Goal: Task Accomplishment & Management: Manage account settings

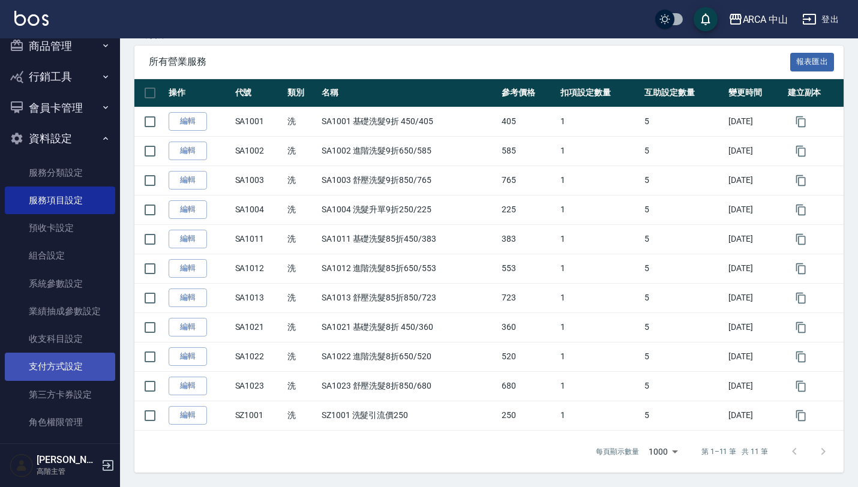
scroll to position [179, 0]
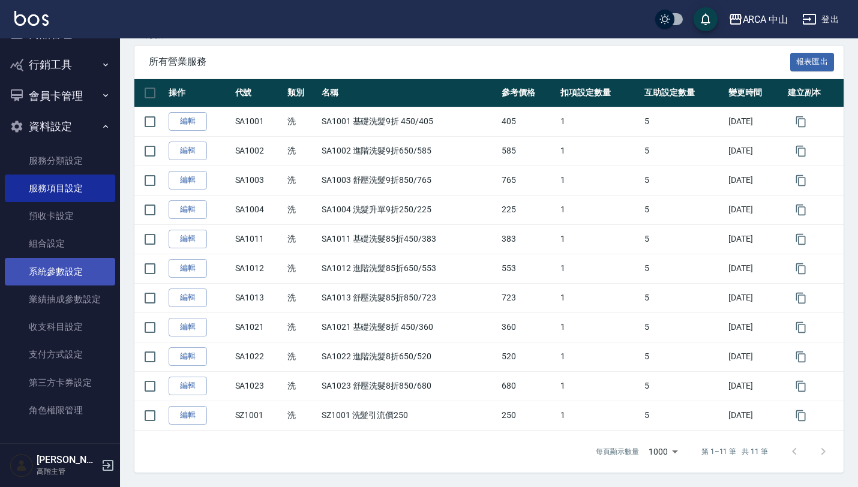
click at [87, 262] on link "系統參數設定" at bounding box center [60, 272] width 110 height 28
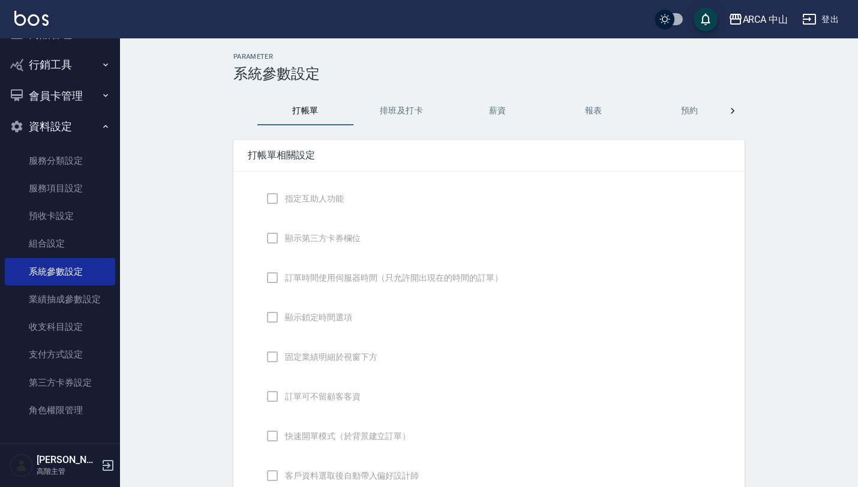
checkbox input "true"
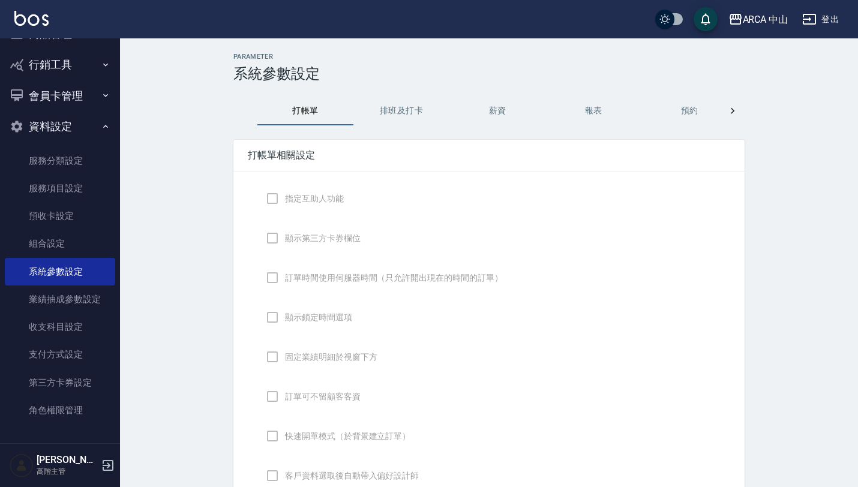
checkbox input "false"
type input "NICKNAME"
type input "LASTORDER"
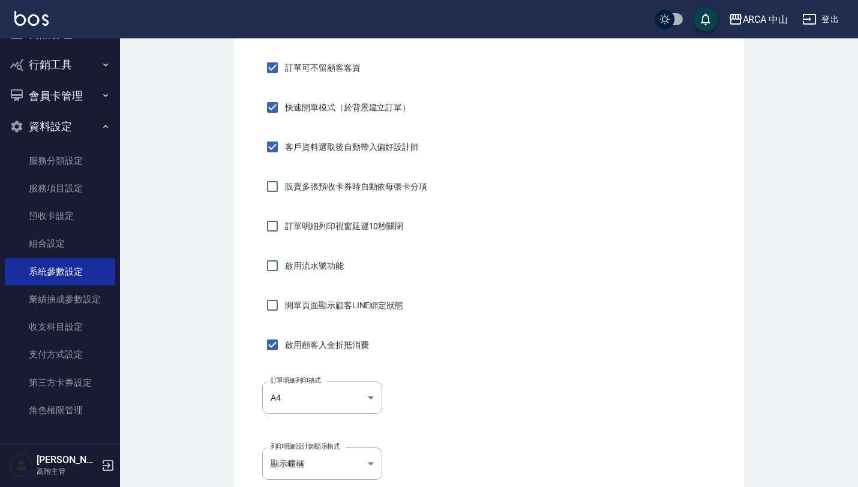
scroll to position [383, 0]
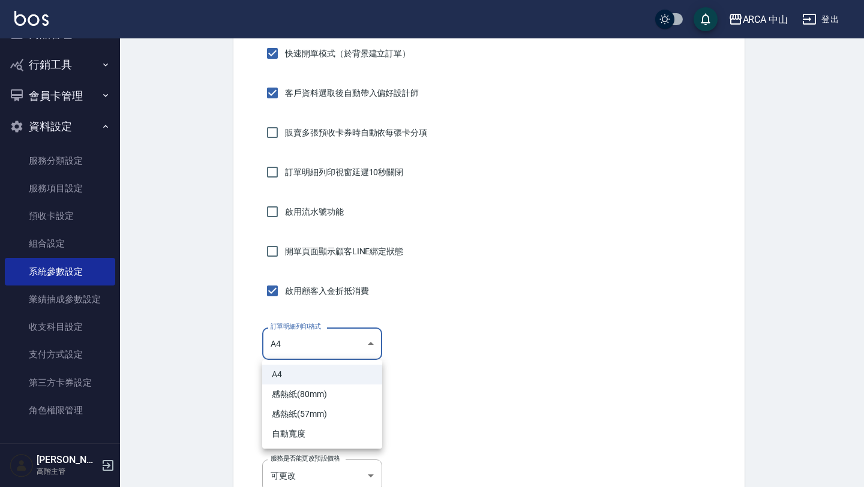
click at [398, 296] on div at bounding box center [432, 243] width 864 height 487
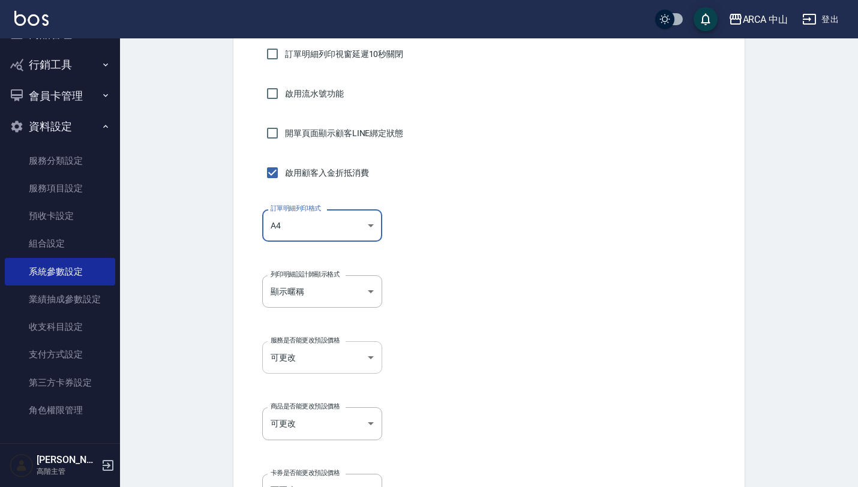
scroll to position [530, 0]
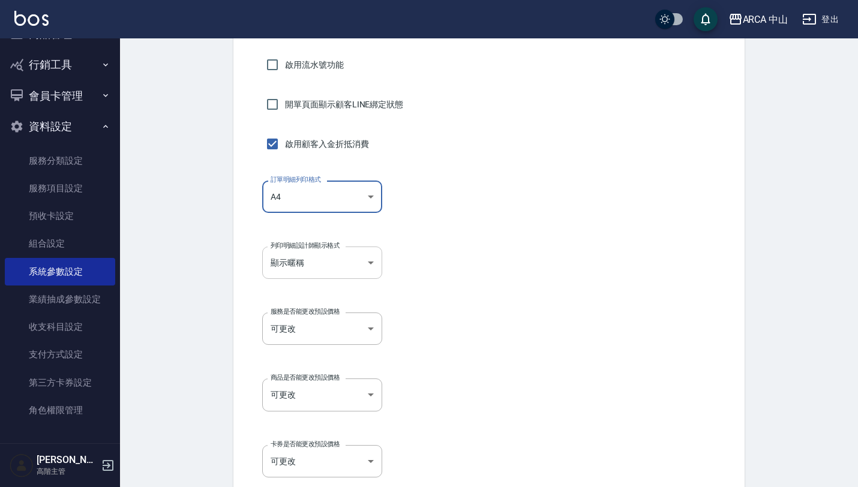
click at [373, 269] on body "ARCA 中山 登出 櫃檯作業 打帳單 帳單列表 掛單列表 座位開單 營業儀表板 現金收支登錄 高階收支登錄 材料自購登錄 每日結帳 排班表 現場電腦打卡 掃…" at bounding box center [429, 349] width 858 height 1759
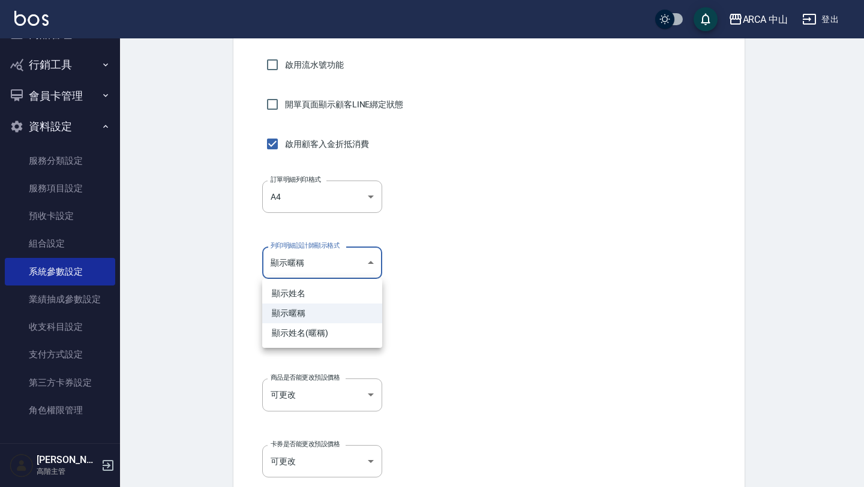
click at [388, 270] on div at bounding box center [432, 243] width 864 height 487
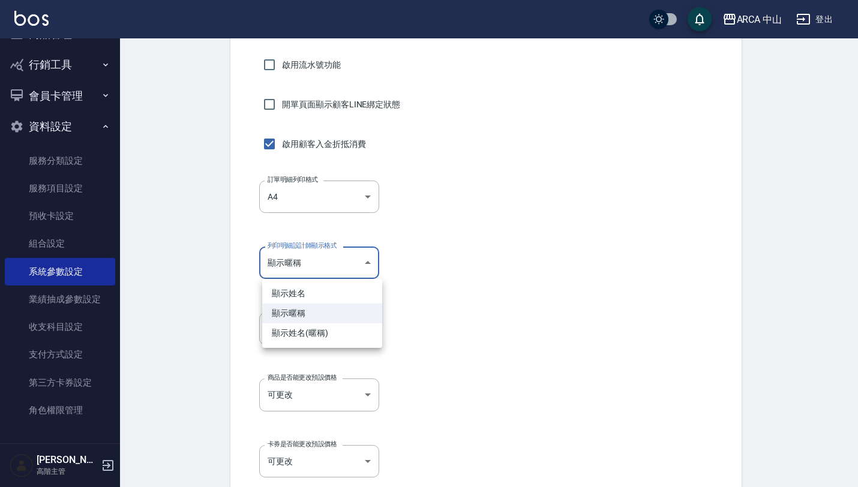
click at [337, 258] on body "ARCA 中山 登出 櫃檯作業 打帳單 帳單列表 掛單列表 座位開單 營業儀表板 現金收支登錄 高階收支登錄 材料自購登錄 每日結帳 排班表 現場電腦打卡 掃…" at bounding box center [429, 349] width 858 height 1759
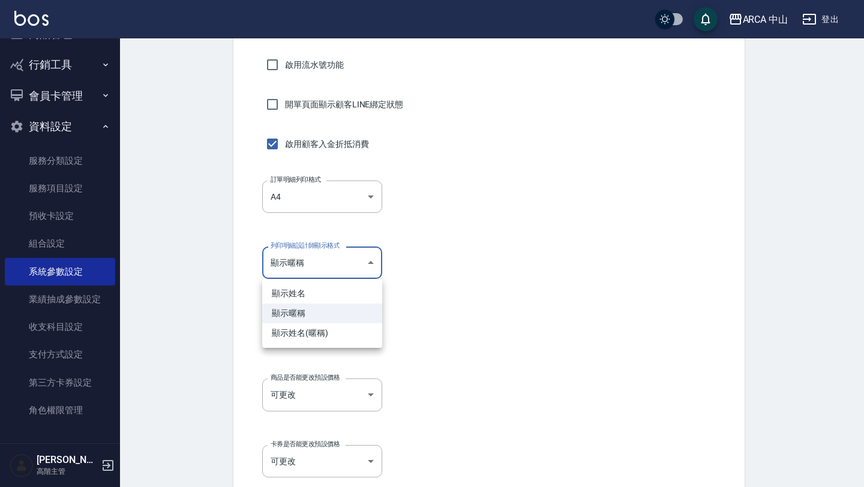
click at [420, 239] on div at bounding box center [432, 243] width 864 height 487
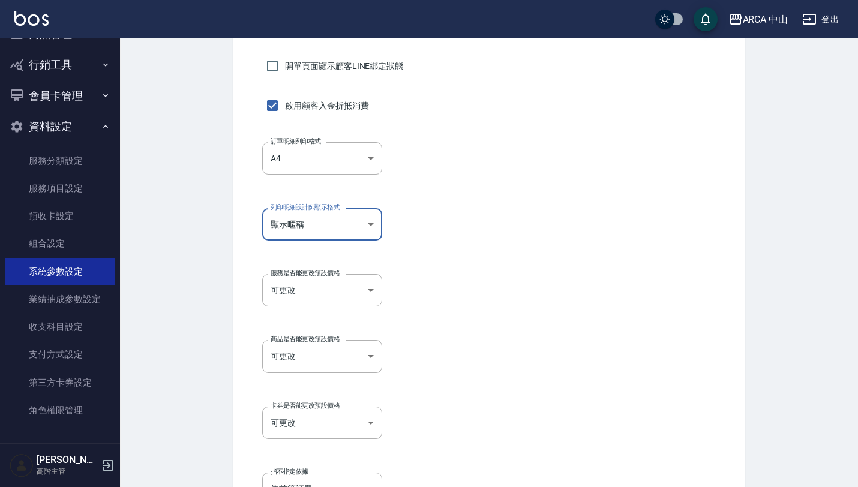
scroll to position [591, 0]
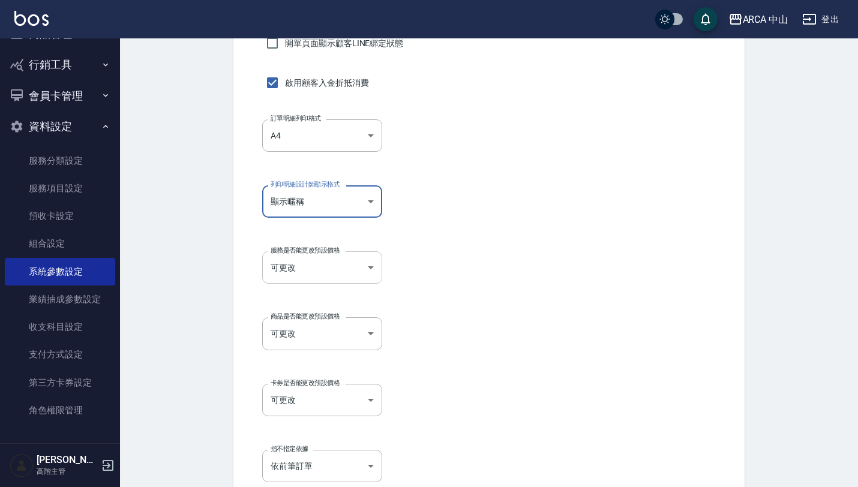
click at [377, 274] on body "ARCA 中山 登出 櫃檯作業 打帳單 帳單列表 掛單列表 座位開單 營業儀表板 現金收支登錄 高階收支登錄 材料自購登錄 每日結帳 排班表 現場電腦打卡 掃…" at bounding box center [429, 288] width 858 height 1759
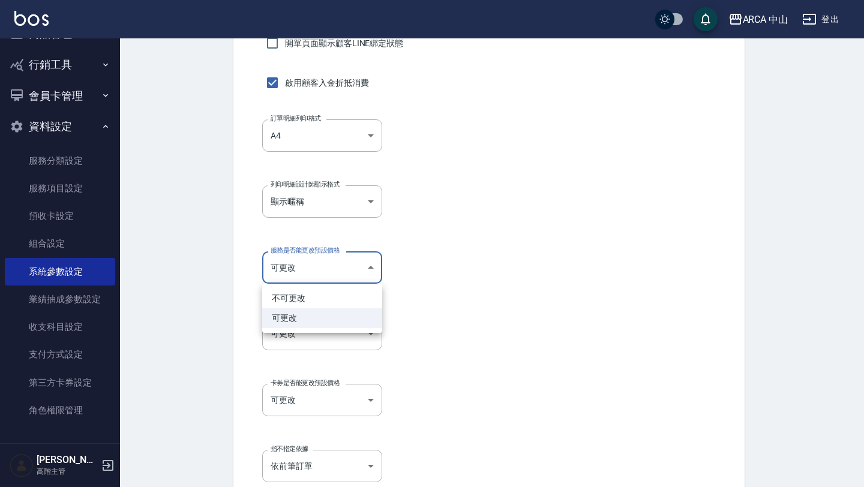
click at [407, 249] on div at bounding box center [432, 243] width 864 height 487
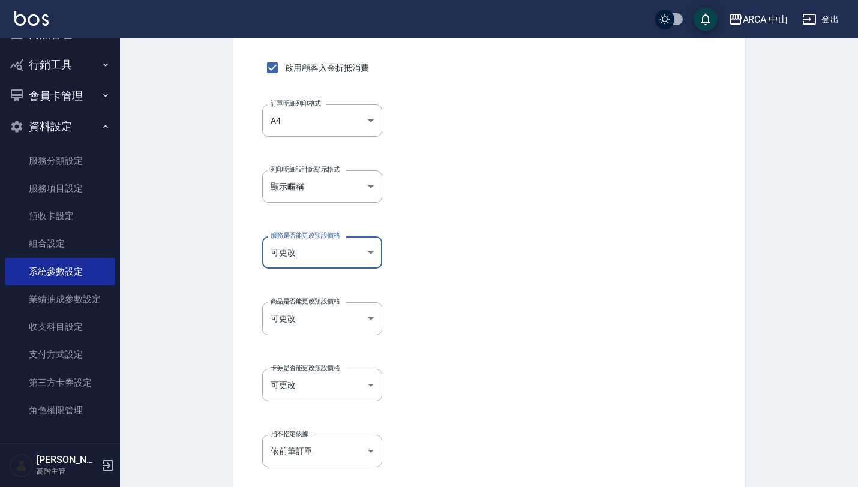
scroll to position [608, 0]
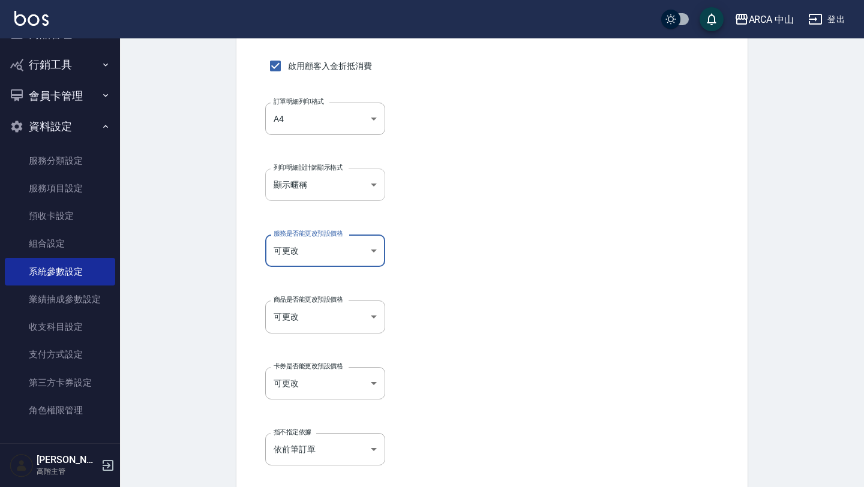
click at [343, 183] on body "ARCA 中山 登出 櫃檯作業 打帳單 帳單列表 掛單列表 座位開單 營業儀表板 現金收支登錄 高階收支登錄 材料自購登錄 每日結帳 排班表 現場電腦打卡 掃…" at bounding box center [432, 271] width 864 height 1759
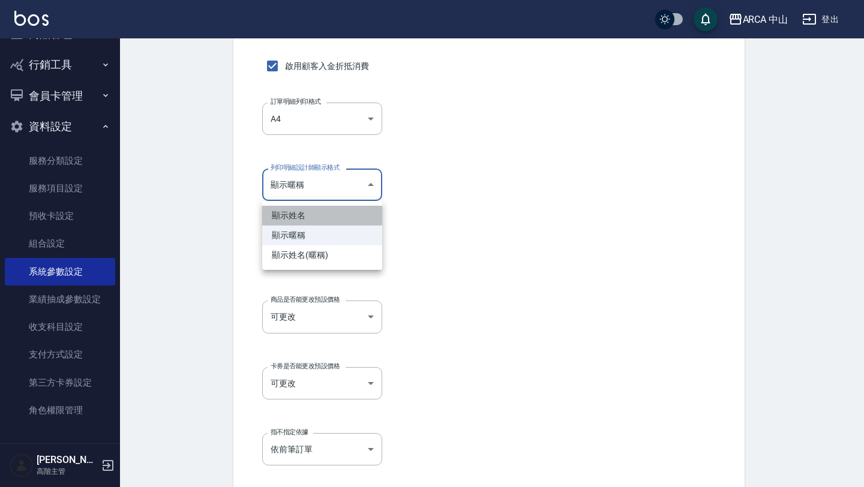
click at [364, 213] on li "顯示姓名" at bounding box center [322, 216] width 120 height 20
click at [373, 184] on body "ARCA 中山 登出 櫃檯作業 打帳單 帳單列表 掛單列表 座位開單 營業儀表板 現金收支登錄 高階收支登錄 材料自購登錄 每日結帳 排班表 現場電腦打卡 掃…" at bounding box center [432, 271] width 864 height 1759
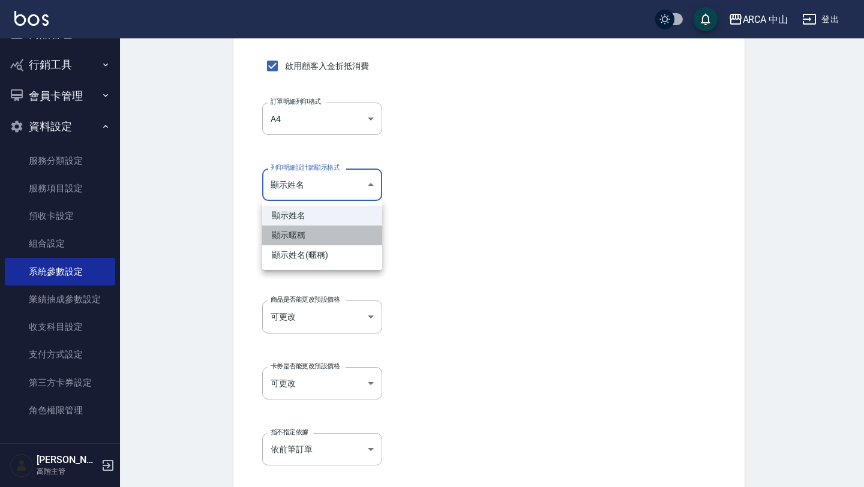
click at [359, 236] on li "顯示暱稱" at bounding box center [322, 236] width 120 height 20
type input "NICKNAME"
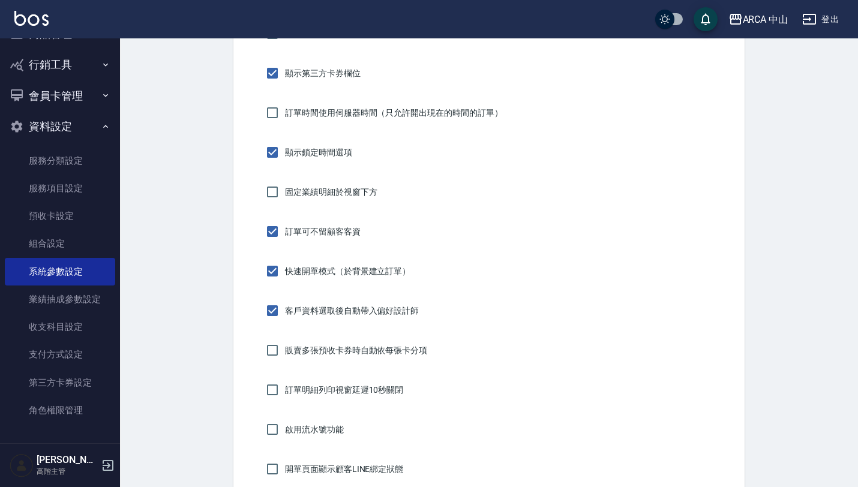
scroll to position [0, 0]
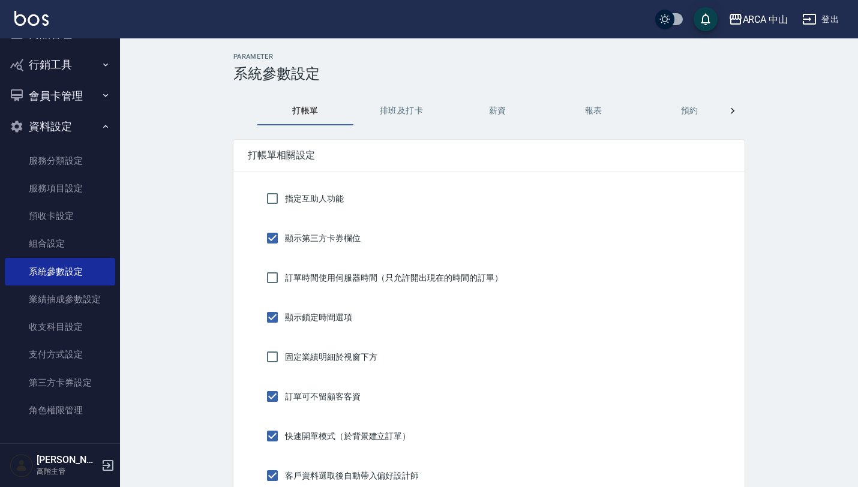
click at [422, 98] on button "排班及打卡" at bounding box center [401, 111] width 96 height 29
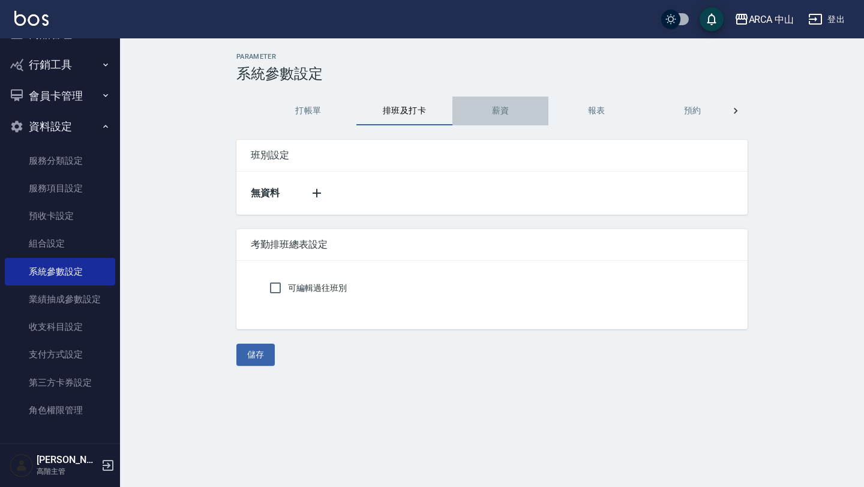
click at [466, 115] on button "薪資" at bounding box center [500, 111] width 96 height 29
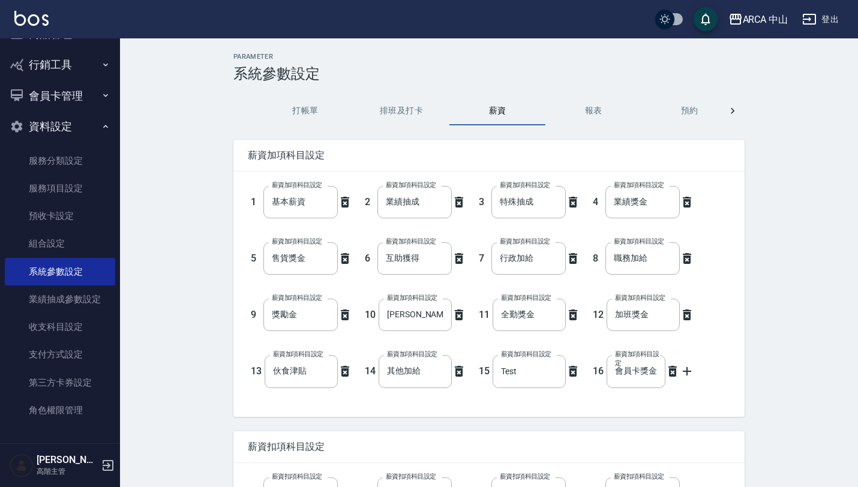
click at [564, 101] on button "報表" at bounding box center [593, 111] width 96 height 29
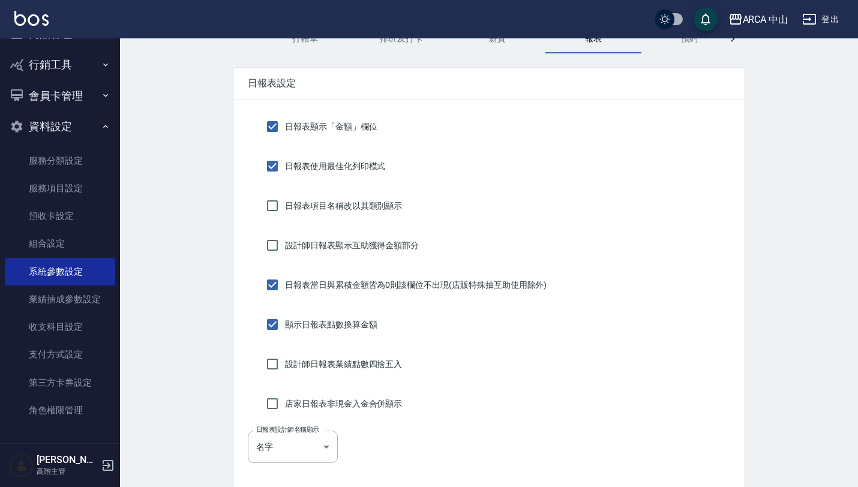
scroll to position [76, 0]
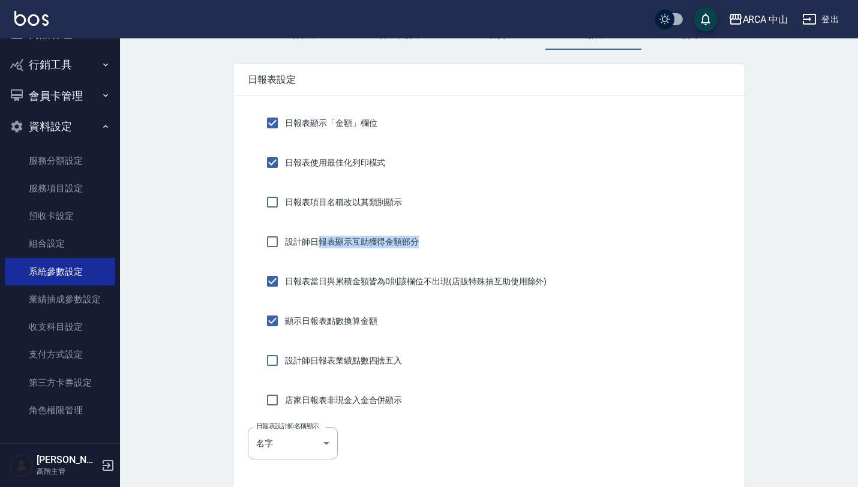
drag, startPoint x: 320, startPoint y: 248, endPoint x: 333, endPoint y: 248, distance: 12.6
click at [333, 248] on label "設計師日報表顯示互助獲得金額部分" at bounding box center [339, 241] width 159 height 25
click at [334, 248] on label "設計師日報表顯示互助獲得金額部分" at bounding box center [339, 241] width 159 height 25
click at [285, 248] on input "設計師日報表顯示互助獲得金額部分" at bounding box center [272, 241] width 25 height 25
checkbox input "true"
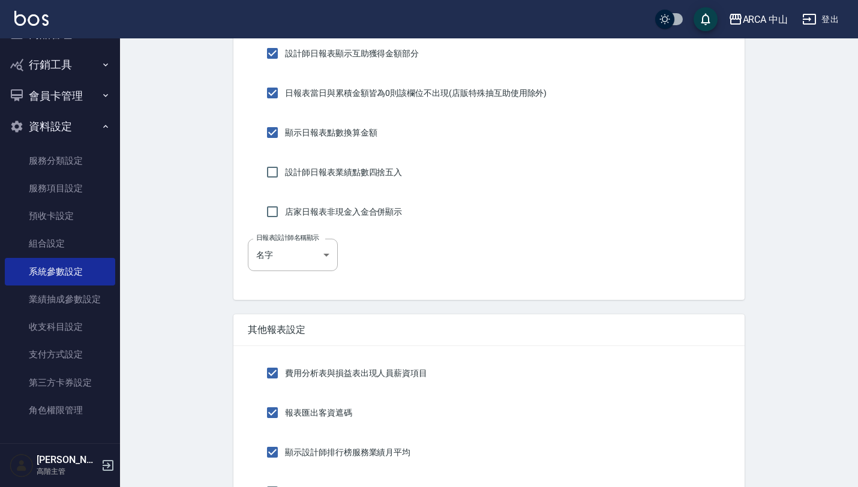
scroll to position [293, 0]
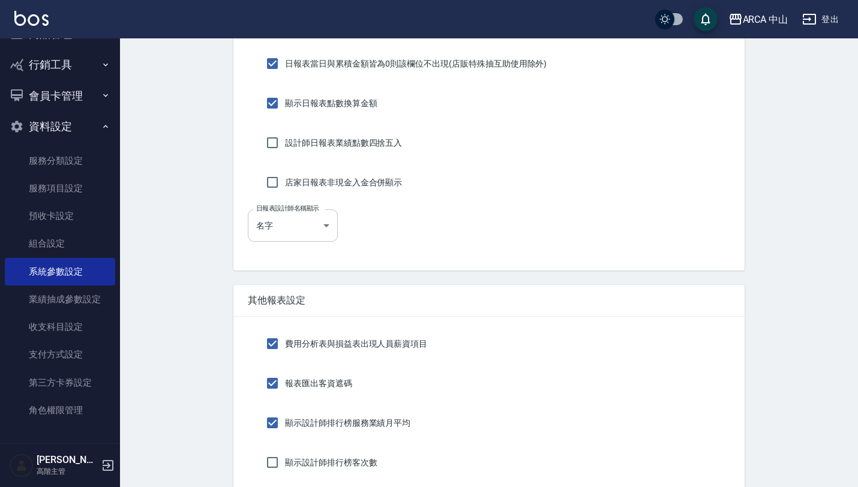
click at [316, 238] on body "ARCA 中山 登出 櫃檯作業 打帳單 帳單列表 掛單列表 座位開單 營業儀表板 現金收支登錄 高階收支登錄 材料自購登錄 每日結帳 排班表 現場電腦打卡 掃…" at bounding box center [429, 387] width 858 height 1360
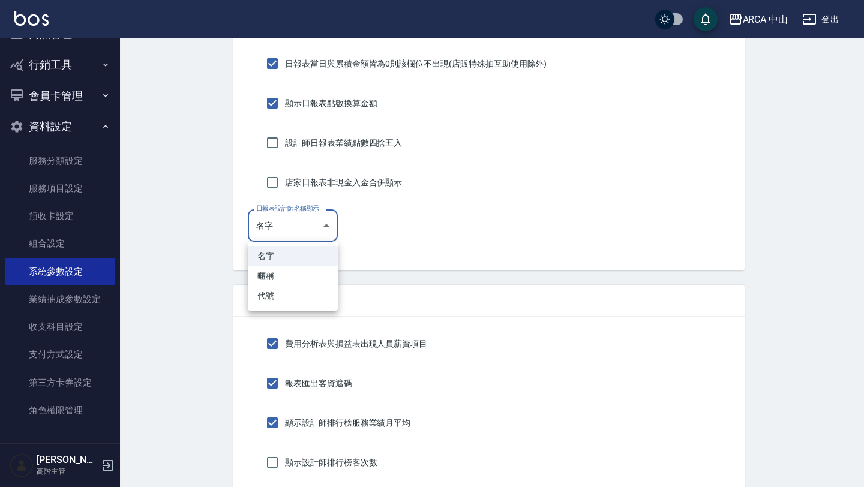
click at [309, 268] on li "暱稱" at bounding box center [293, 276] width 90 height 20
type input "NICKNAME"
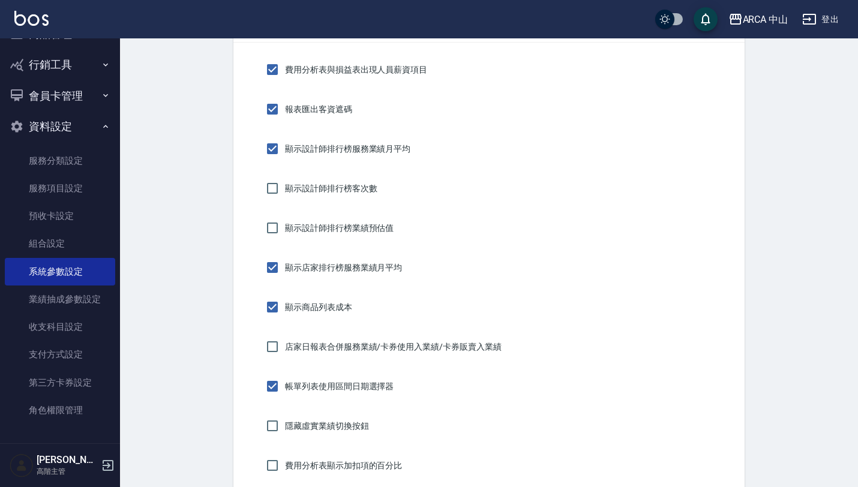
scroll to position [539, 0]
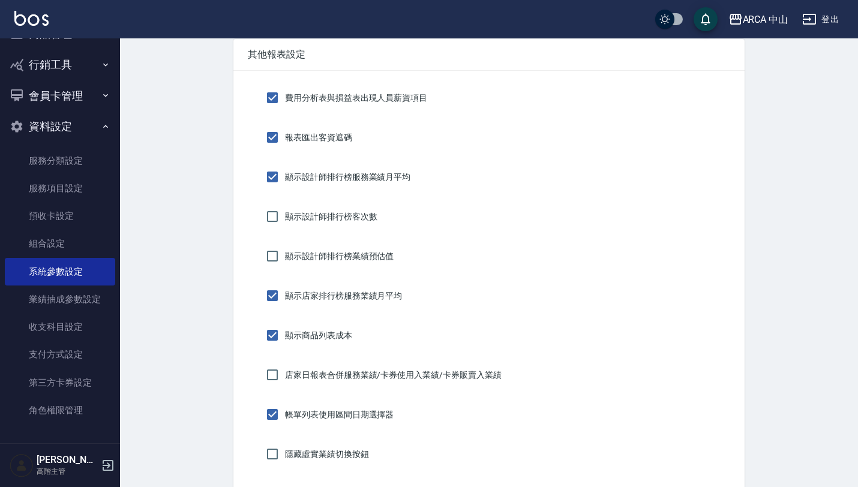
click at [346, 226] on label "顯示設計師排行榜客次數" at bounding box center [318, 216] width 117 height 25
click at [285, 226] on input "顯示設計師排行榜客次數" at bounding box center [272, 216] width 25 height 25
click at [333, 213] on span "顯示設計師排行榜客次數" at bounding box center [331, 217] width 92 height 13
click at [285, 213] on input "顯示設計師排行榜客次數" at bounding box center [272, 216] width 25 height 25
checkbox input "false"
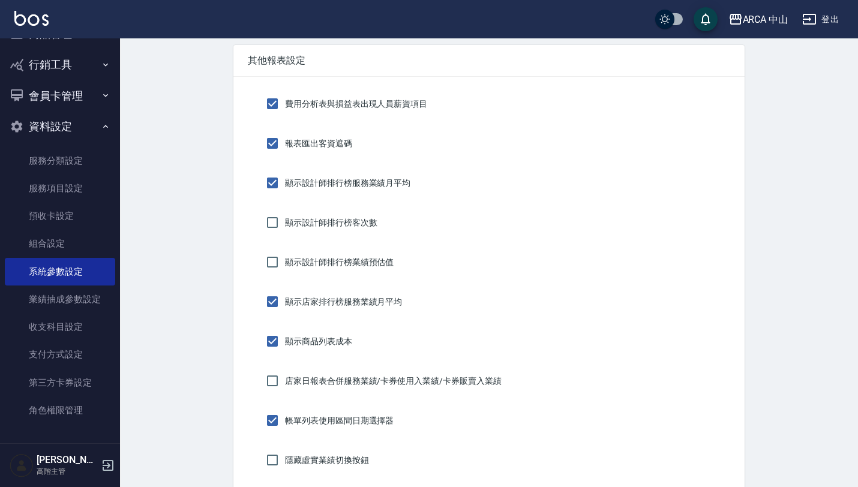
scroll to position [873, 0]
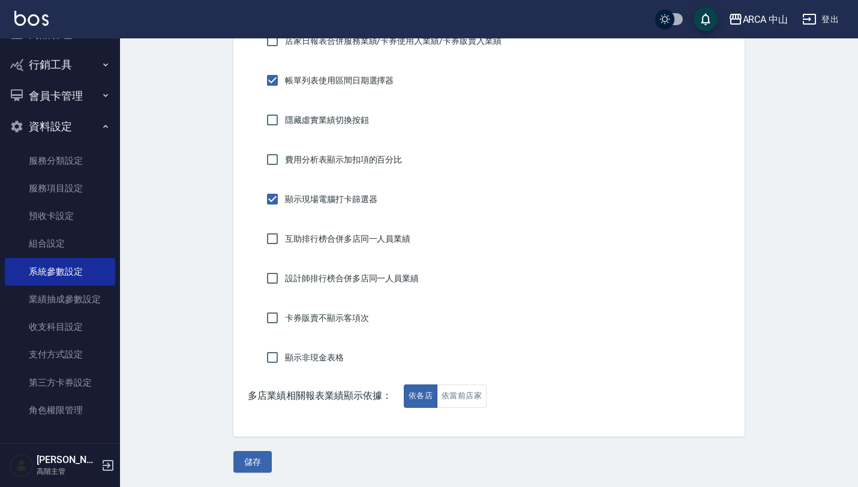
click at [266, 461] on button "儲存" at bounding box center [252, 462] width 38 height 22
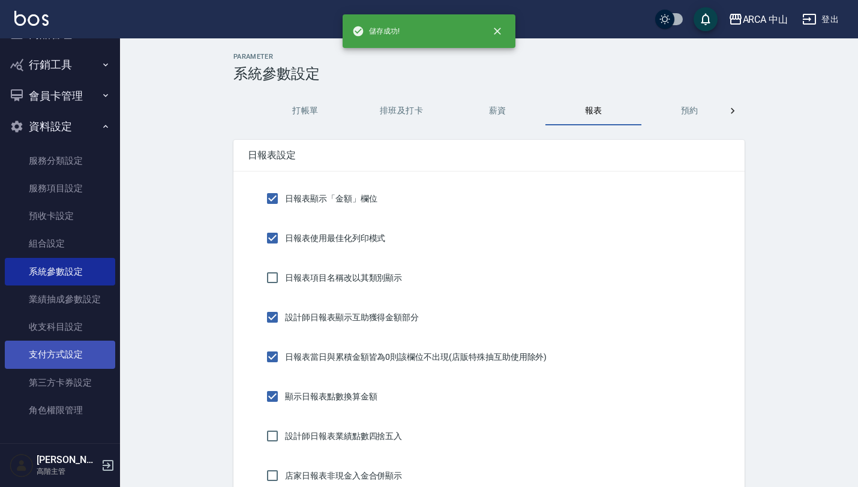
scroll to position [304, 0]
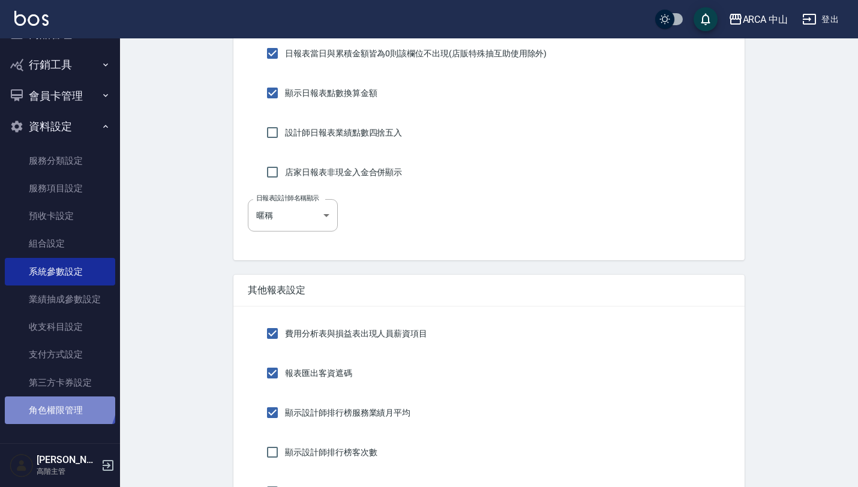
click at [58, 401] on link "角色權限管理" at bounding box center [60, 411] width 110 height 28
